Goal: Information Seeking & Learning: Learn about a topic

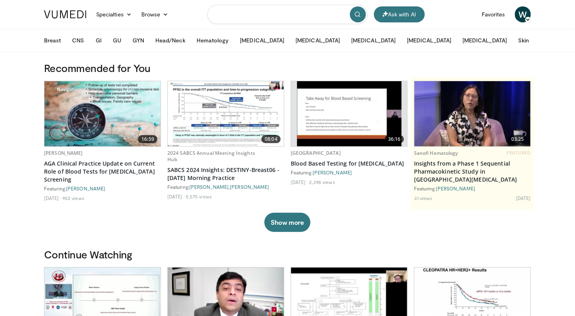
click at [233, 13] on input "Search topics, interventions" at bounding box center [287, 14] width 160 height 19
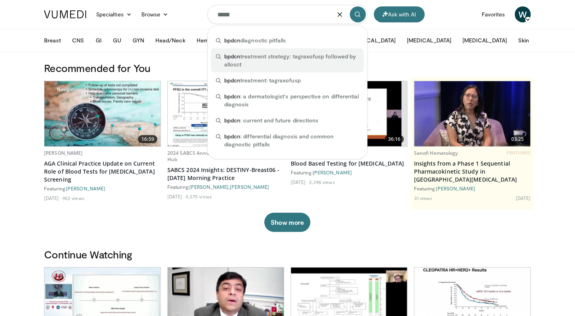
click at [271, 63] on span "bpdcn treatment strategy: tagraxofusp followed by allosct" at bounding box center [291, 60] width 135 height 16
type input "**********"
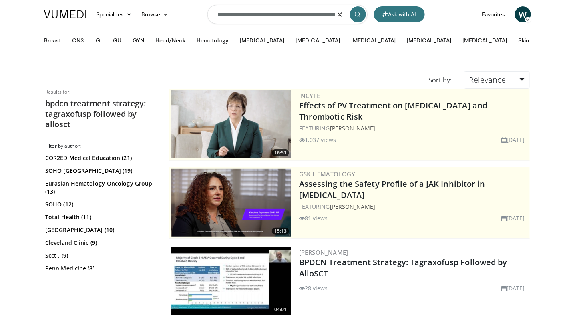
click at [217, 14] on input "**********" at bounding box center [287, 14] width 160 height 19
drag, startPoint x: 263, startPoint y: 14, endPoint x: 341, endPoint y: 18, distance: 78.1
click at [341, 18] on form "**********" at bounding box center [287, 14] width 160 height 29
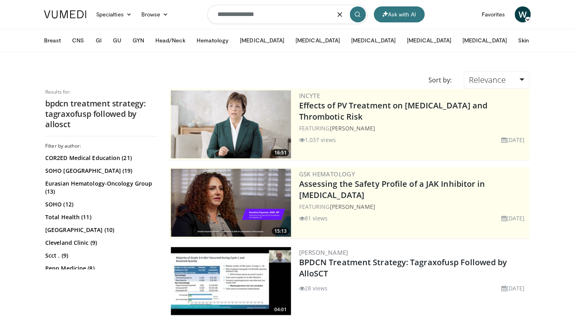
type input "**********"
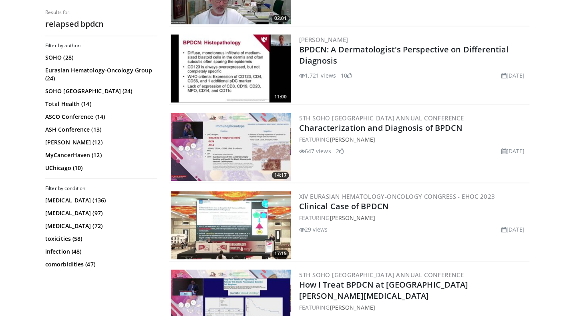
scroll to position [1486, 0]
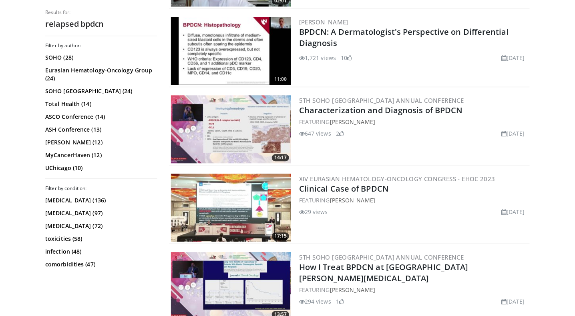
drag, startPoint x: 331, startPoint y: 274, endPoint x: 389, endPoint y: 275, distance: 58.1
click at [389, 286] on div "FEATURING Naveen Pemmaraju" at bounding box center [413, 290] width 229 height 8
drag, startPoint x: 330, startPoint y: 274, endPoint x: 393, endPoint y: 277, distance: 62.9
click at [393, 286] on div "FEATURING Naveen Pemmaraju" at bounding box center [413, 290] width 229 height 8
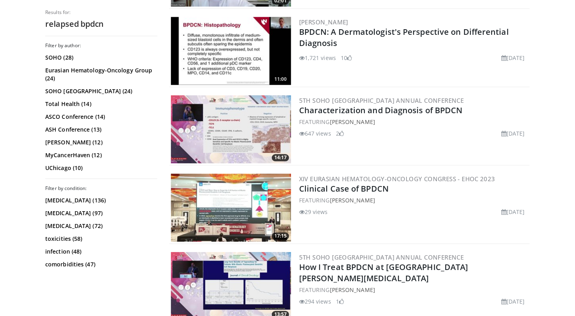
copy div "Naveen Pemmaraju"
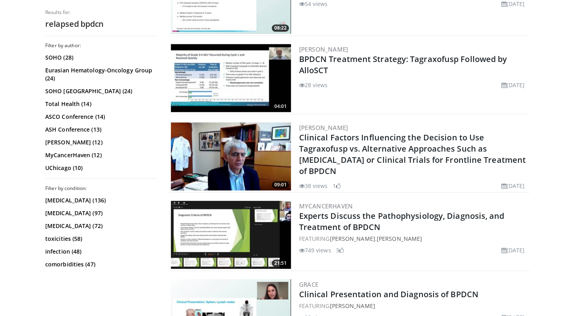
scroll to position [596, 0]
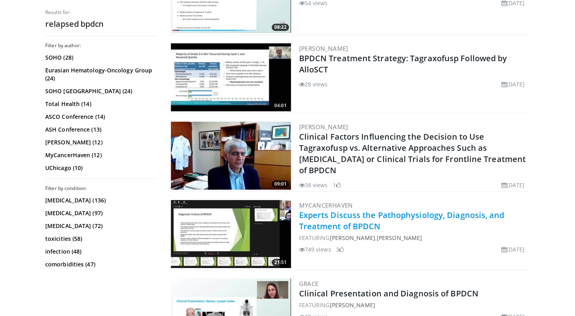
click at [340, 229] on link "Experts Discuss the Pathophysiology, Diagnosis, and Treatment of BPDCN" at bounding box center [401, 221] width 205 height 22
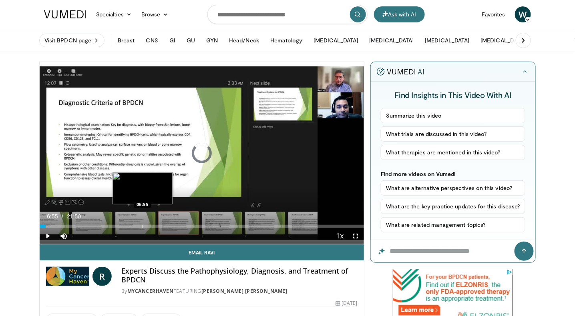
click at [143, 227] on div "Progress Bar" at bounding box center [143, 226] width 1 height 3
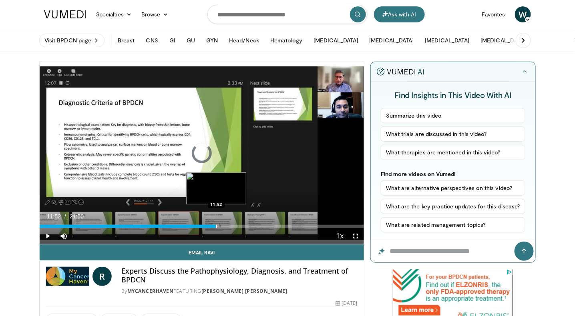
click at [216, 226] on div "Progress Bar" at bounding box center [216, 226] width 1 height 3
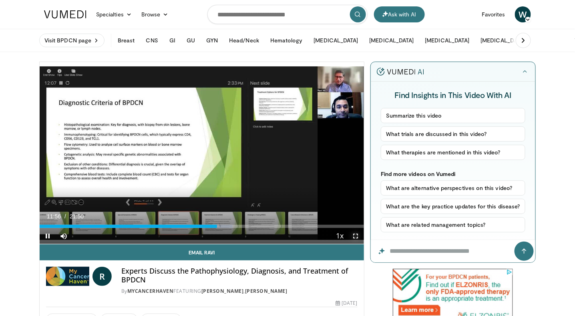
click at [355, 235] on span "Video Player" at bounding box center [356, 236] width 16 height 16
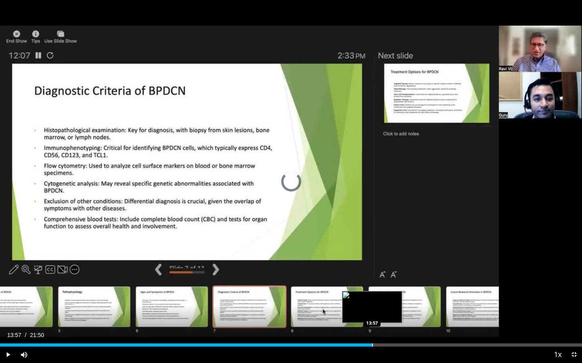
click at [372, 316] on div "Progress Bar" at bounding box center [372, 345] width 1 height 3
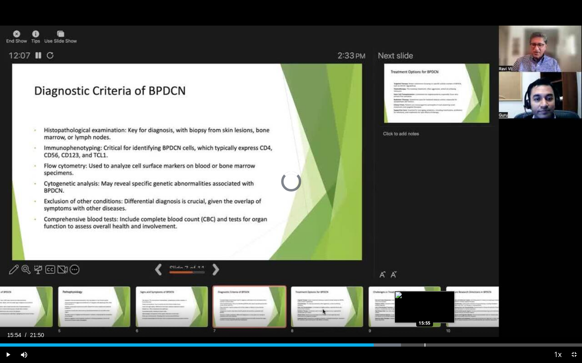
click at [424, 316] on div "Loaded : 68.90% 15:54 15:55" at bounding box center [291, 345] width 582 height 3
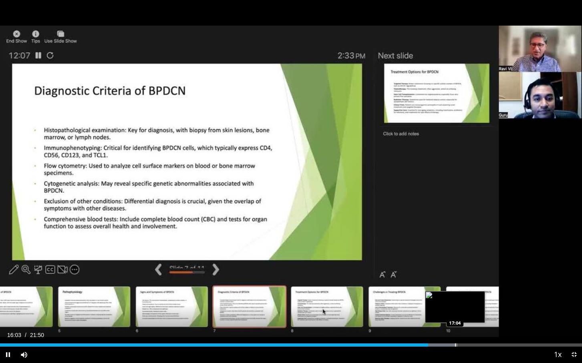
click at [455, 316] on div "Progress Bar" at bounding box center [455, 345] width 1 height 3
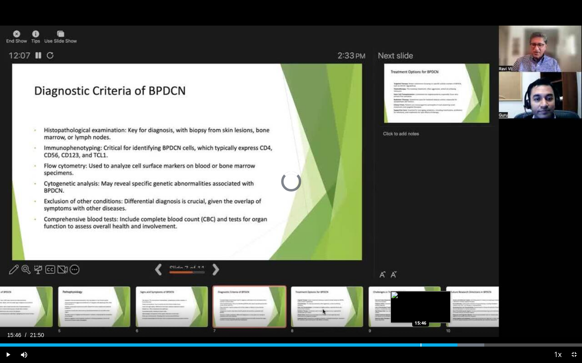
click at [420, 316] on div "Progress Bar" at bounding box center [420, 345] width 1 height 3
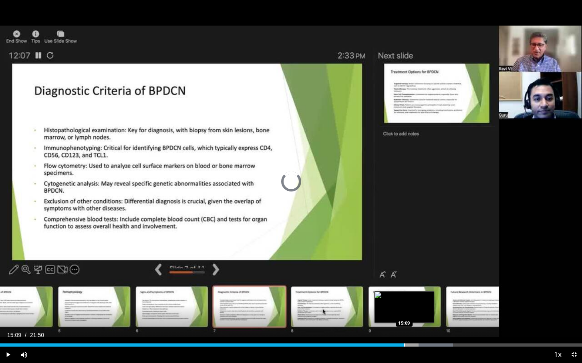
click at [404, 316] on div "Progress Bar" at bounding box center [404, 345] width 1 height 3
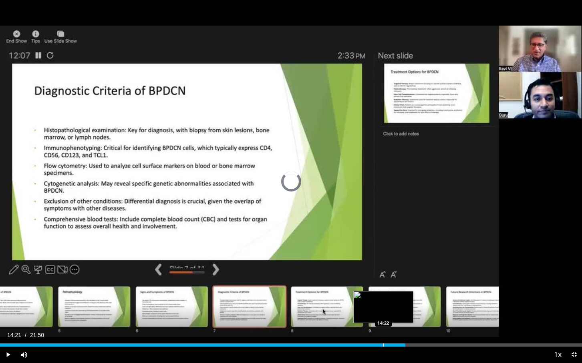
click at [383, 316] on div "15:12" at bounding box center [202, 345] width 405 height 3
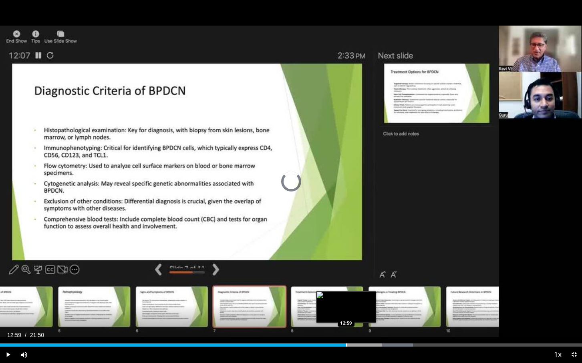
click at [346, 316] on div "Loaded : 70.99% 12:59 12:59" at bounding box center [291, 343] width 582 height 8
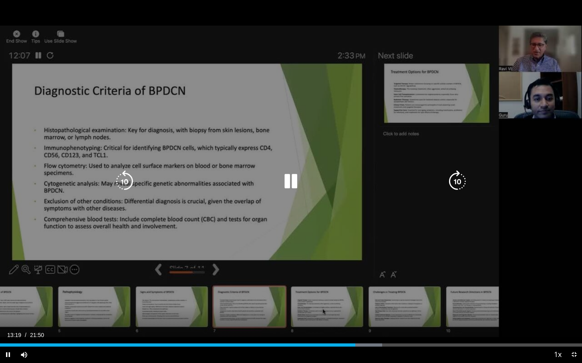
click at [289, 184] on icon "Video Player" at bounding box center [290, 182] width 22 height 22
click at [292, 180] on icon "Video Player" at bounding box center [290, 182] width 22 height 22
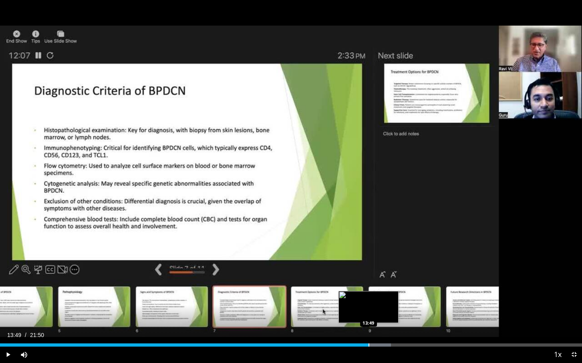
click at [368, 316] on div "Progress Bar" at bounding box center [368, 345] width 1 height 3
click at [379, 316] on div "Progress Bar" at bounding box center [379, 345] width 1 height 3
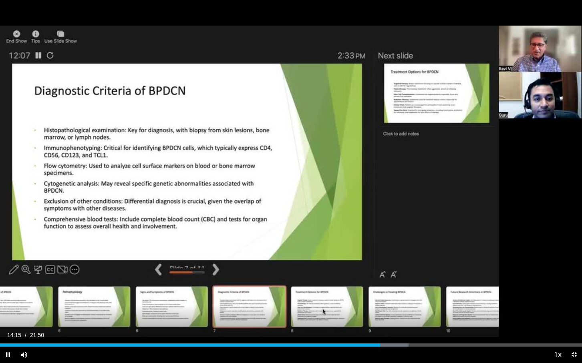
click at [391, 316] on div "Video Player" at bounding box center [291, 355] width 518 height 16
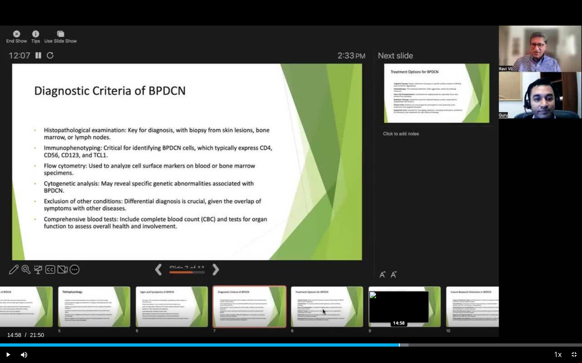
click at [399, 316] on div "Loaded : 70.23% 14:17 14:58" at bounding box center [291, 343] width 582 height 8
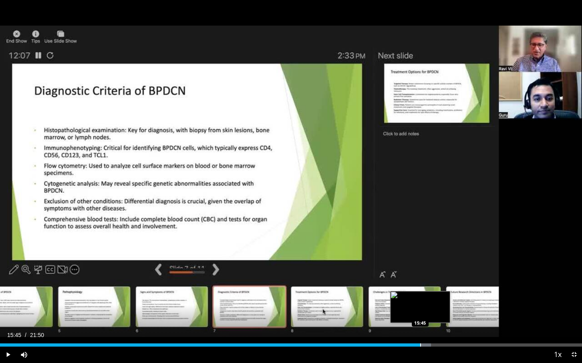
click at [420, 316] on div "Progress Bar" at bounding box center [420, 345] width 1 height 3
click at [434, 316] on div "Progress Bar" at bounding box center [434, 345] width 1 height 3
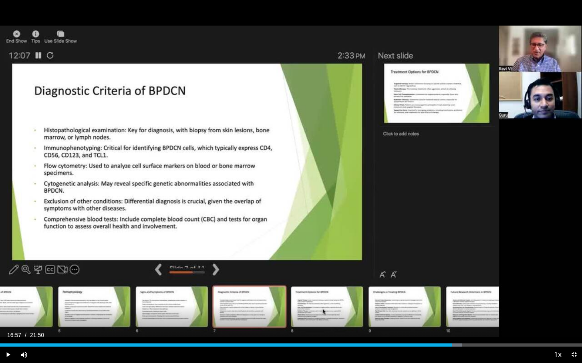
click at [452, 316] on div "Progress Bar" at bounding box center [452, 345] width 1 height 3
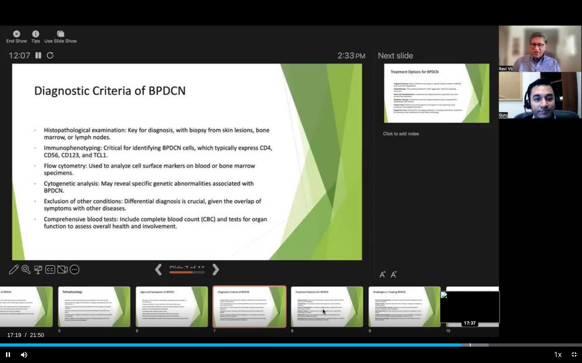
click at [470, 316] on div "Progress Bar" at bounding box center [470, 345] width 1 height 3
click at [479, 316] on div "Progress Bar" at bounding box center [479, 345] width 1 height 3
click at [491, 316] on div "Progress Bar" at bounding box center [491, 345] width 1 height 3
click at [500, 316] on div "Progress Bar" at bounding box center [500, 345] width 1 height 3
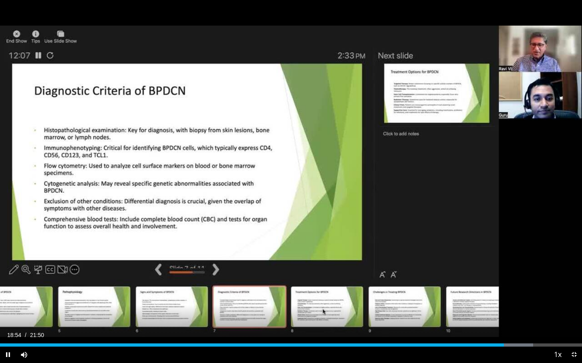
click at [524, 316] on div "Video Player" at bounding box center [291, 355] width 518 height 16
click at [527, 316] on div "Progress Bar" at bounding box center [527, 345] width 1 height 3
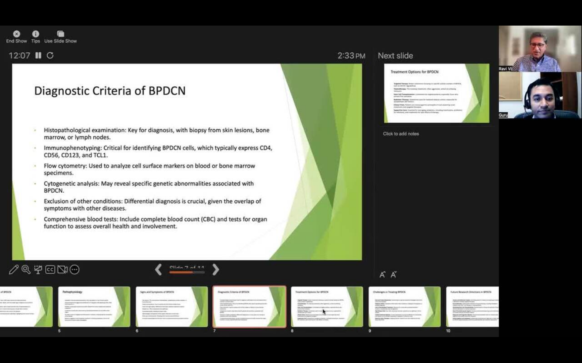
click at [554, 316] on video-js "**********" at bounding box center [291, 181] width 582 height 363
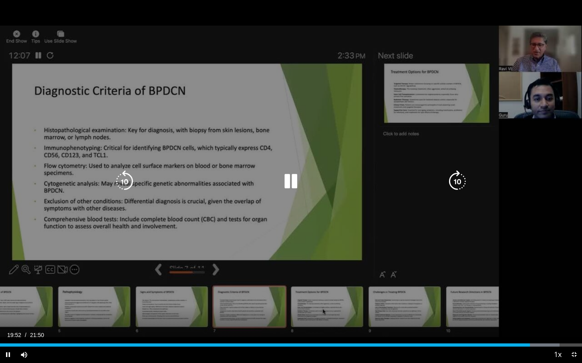
click at [187, 90] on div "10 seconds Tap to unmute" at bounding box center [291, 181] width 582 height 363
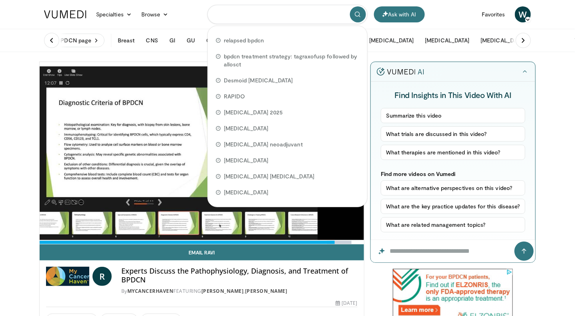
click at [299, 13] on input "Search topics, interventions" at bounding box center [287, 14] width 160 height 19
click at [269, 40] on div "relapsed bpdcn" at bounding box center [287, 40] width 153 height 16
type input "**********"
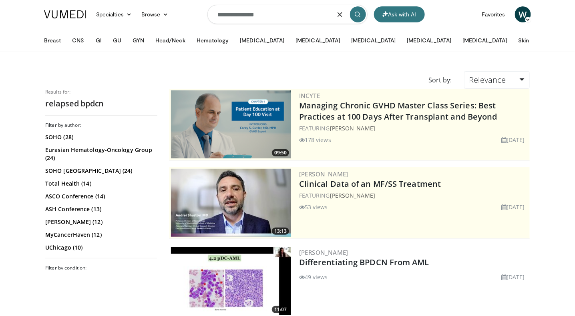
click at [270, 12] on input "**********" at bounding box center [287, 14] width 160 height 19
paste input "**********"
type input "**********"
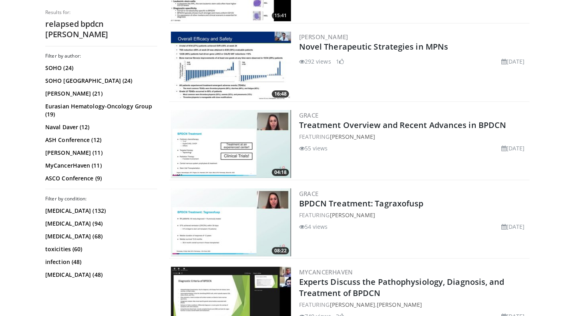
scroll to position [847, 0]
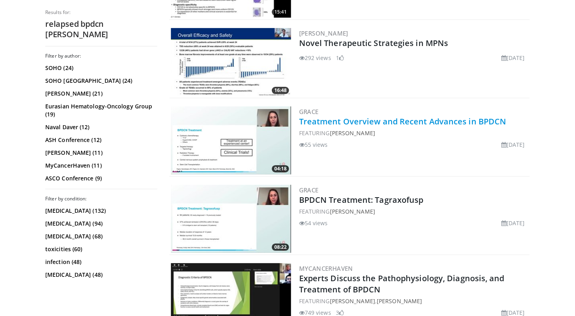
click at [386, 117] on link "Treatment Overview and Recent Advances in BPDCN" at bounding box center [402, 121] width 207 height 11
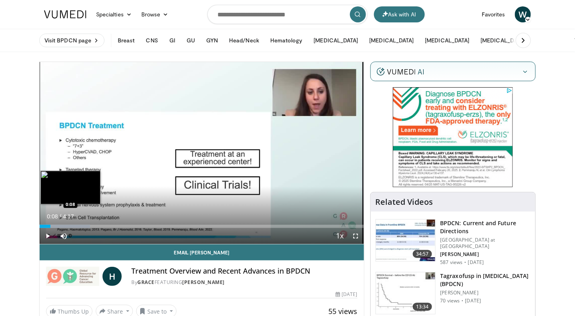
click at [50, 227] on div "Loaded : 15.51% 0:08 0:08" at bounding box center [202, 226] width 324 height 3
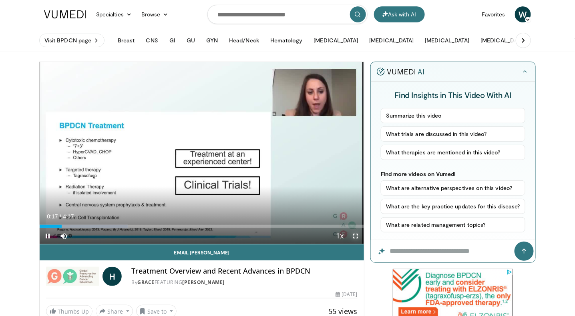
click at [356, 235] on span "Video Player" at bounding box center [356, 236] width 16 height 16
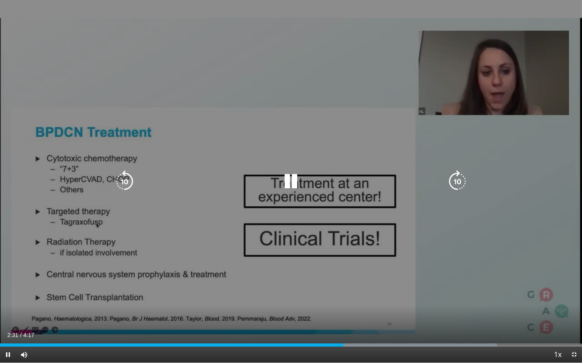
click at [292, 174] on icon "Video Player" at bounding box center [290, 182] width 22 height 22
click at [290, 181] on icon "Video Player" at bounding box center [290, 182] width 22 height 22
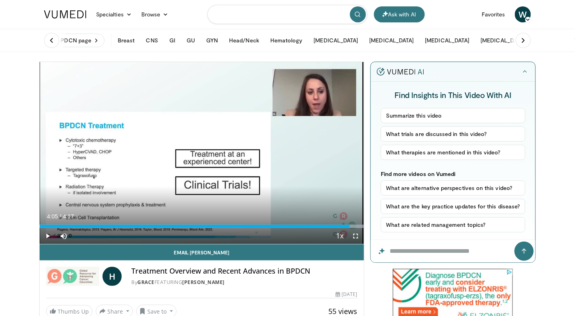
click at [313, 11] on input "Search topics, interventions" at bounding box center [287, 14] width 160 height 19
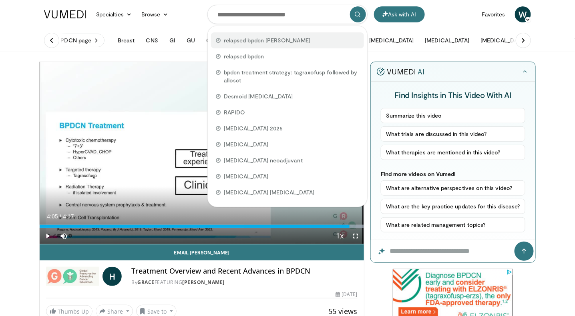
click at [273, 42] on span "relapsed bpdcn [PERSON_NAME]" at bounding box center [267, 40] width 86 height 8
type input "**********"
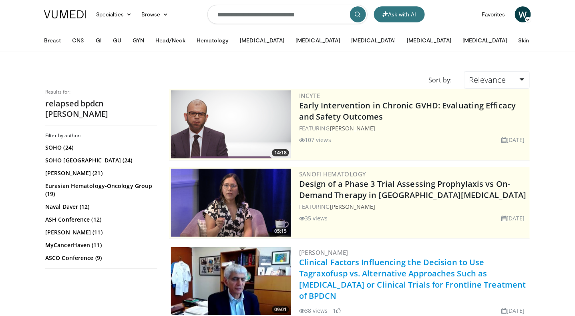
click at [408, 280] on link "Clinical Factors Influencing the Decision to Use Tagraxofusp vs. Alternative Ap…" at bounding box center [412, 279] width 227 height 44
